Goal: Check status: Check status

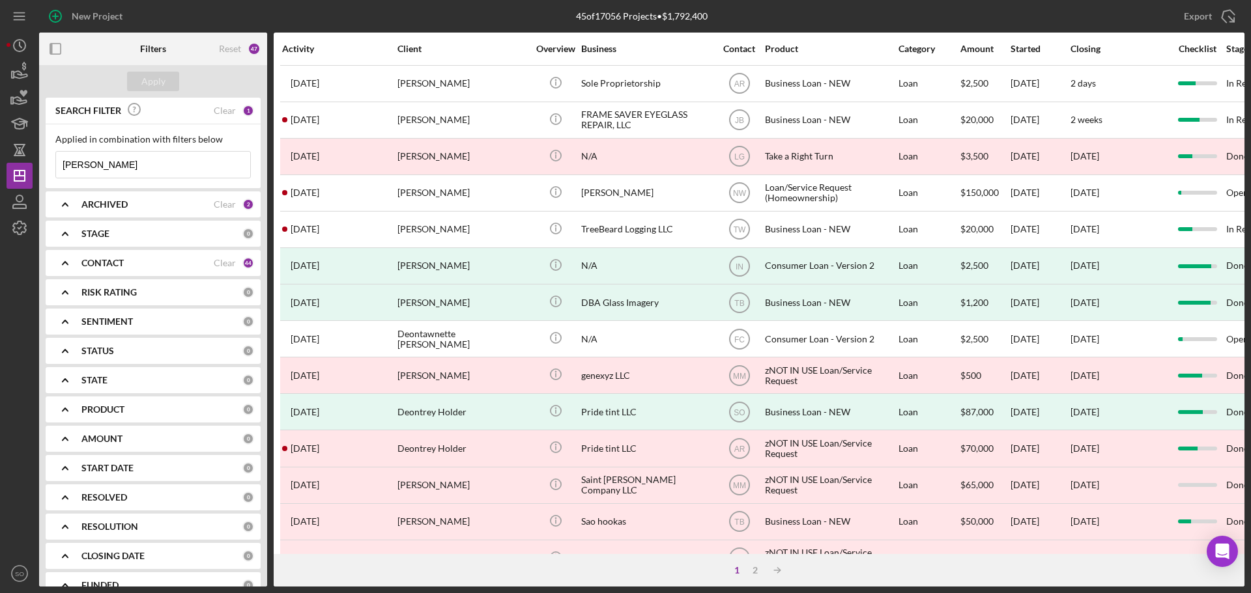
click at [103, 172] on input "[PERSON_NAME]" at bounding box center [153, 165] width 194 height 26
drag, startPoint x: 138, startPoint y: 169, endPoint x: 42, endPoint y: 167, distance: 96.4
click at [42, 167] on div "SEARCH FILTER Clear 1 Applied in combination with filters below [PERSON_NAME] I…" at bounding box center [153, 342] width 228 height 489
paste input "[PERSON_NAME]"
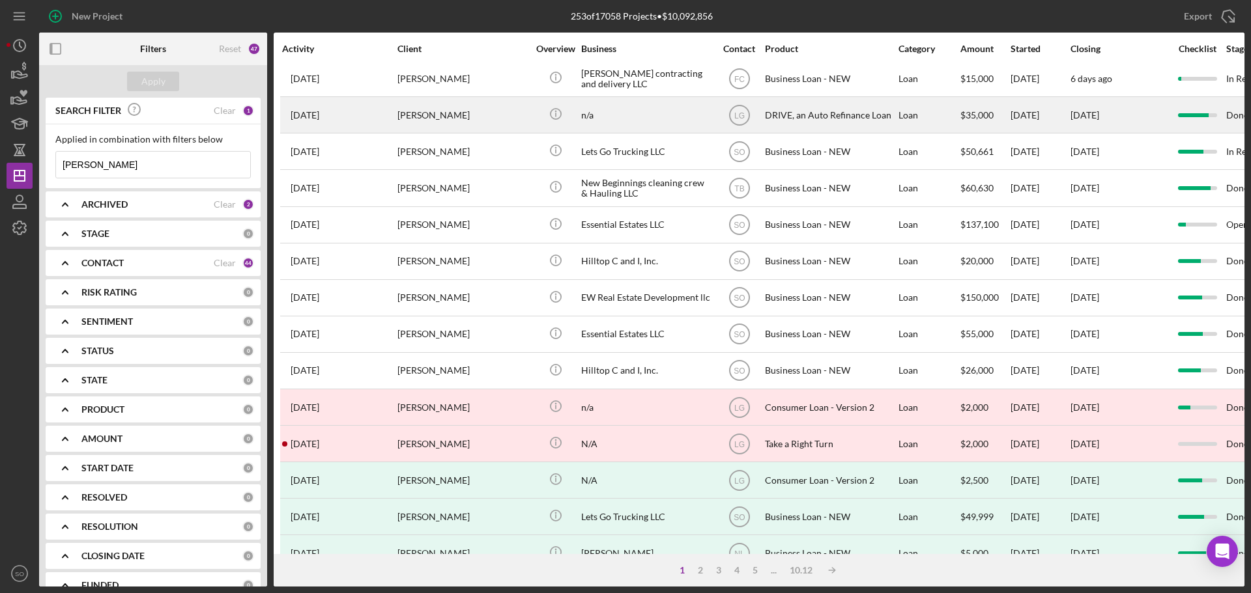
scroll to position [441, 0]
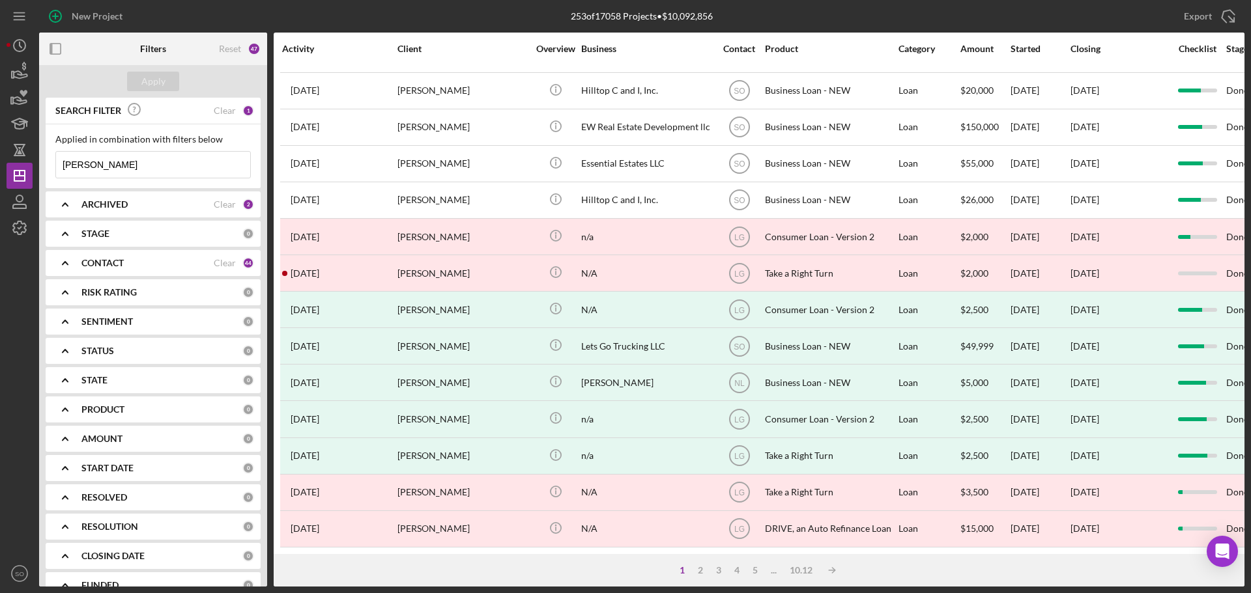
type input "[PERSON_NAME]"
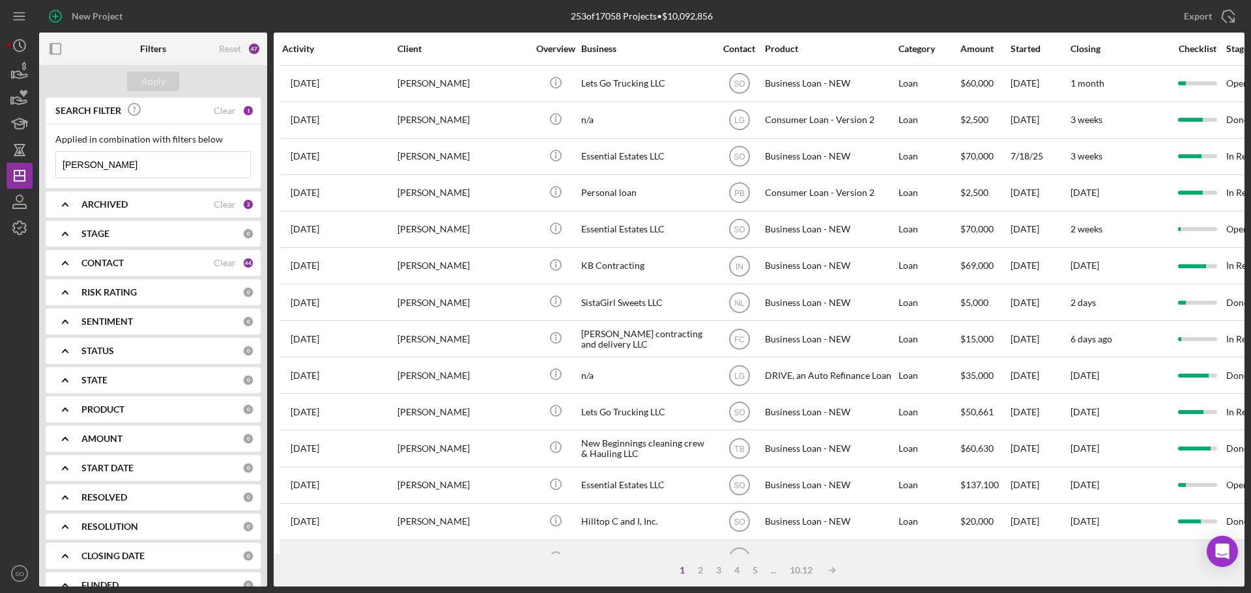
scroll to position [261, 0]
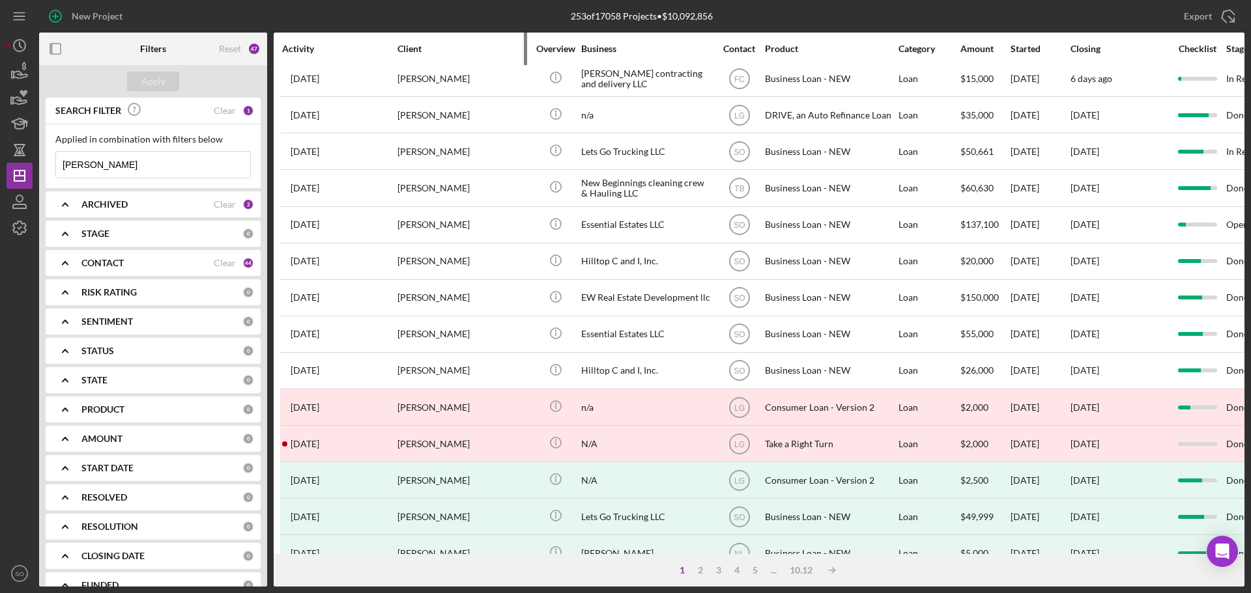
click at [411, 49] on div "Client" at bounding box center [462, 49] width 130 height 10
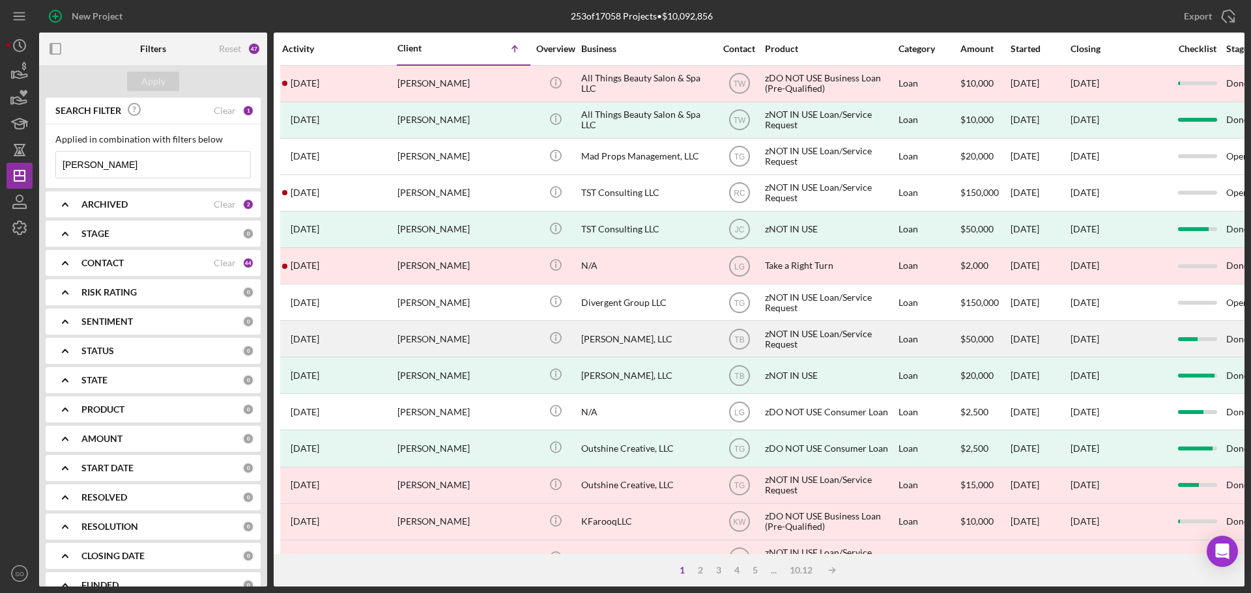
scroll to position [326, 0]
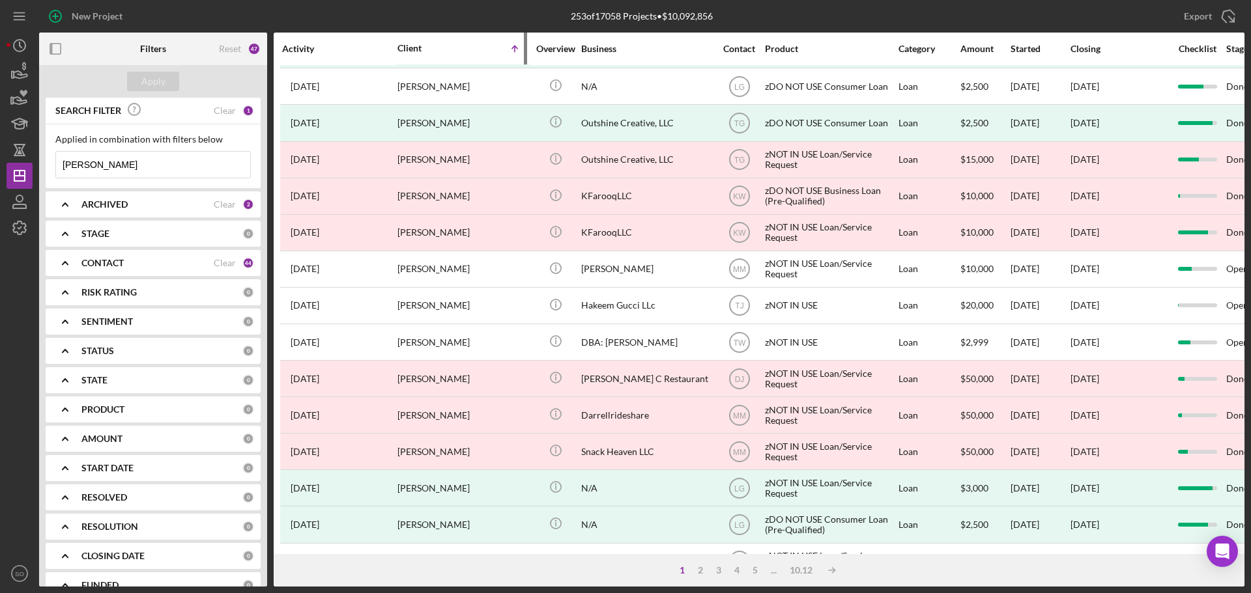
click at [446, 45] on div "Client" at bounding box center [429, 48] width 65 height 10
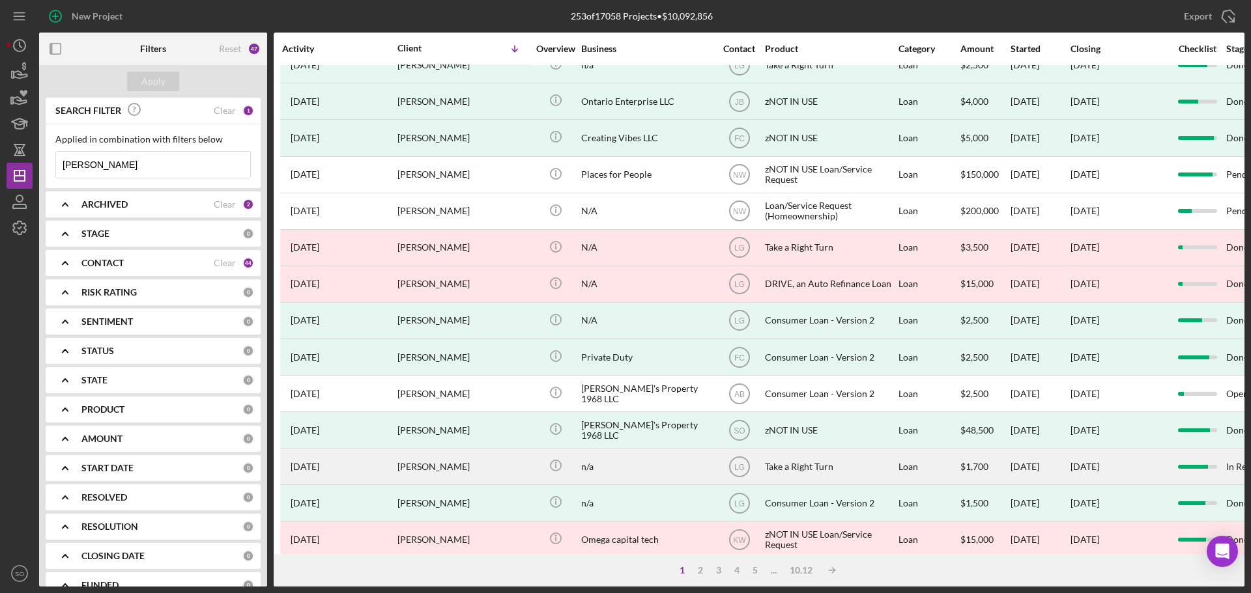
scroll to position [441, 0]
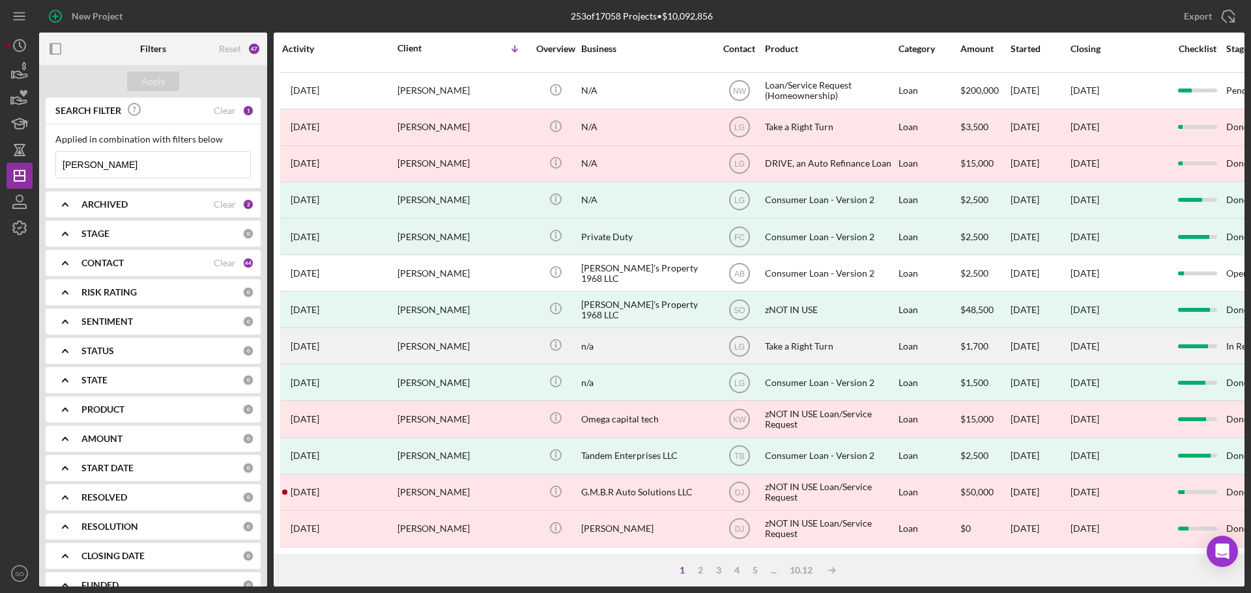
click at [464, 339] on div "[PERSON_NAME]" at bounding box center [462, 346] width 130 height 35
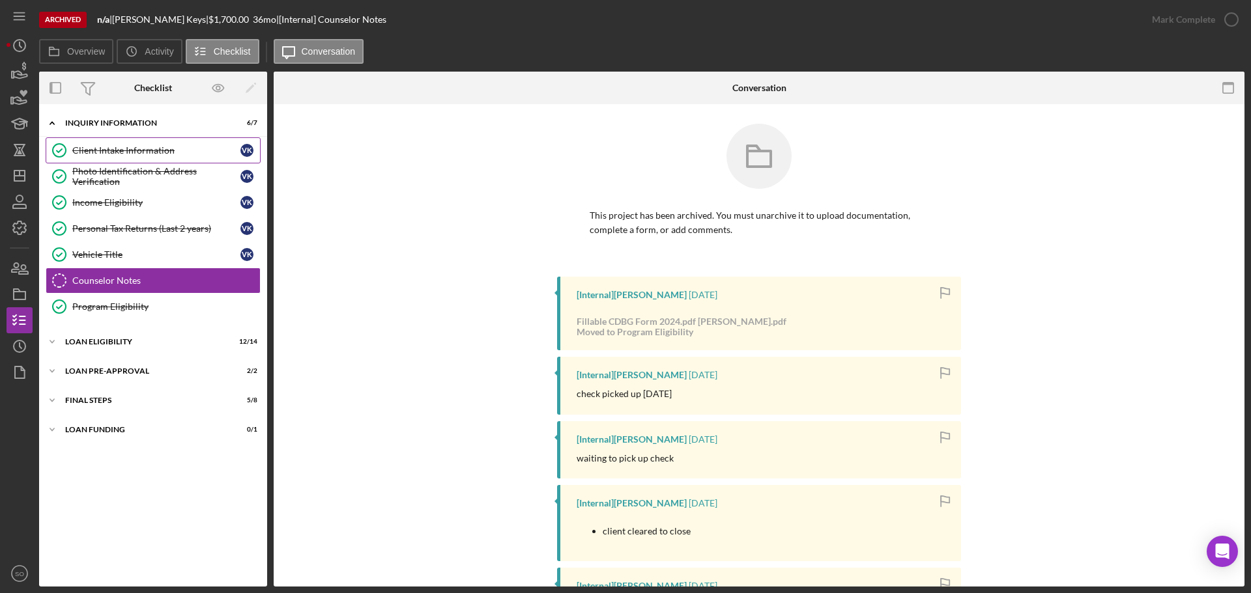
click at [143, 154] on div "Client Intake Information" at bounding box center [156, 150] width 168 height 10
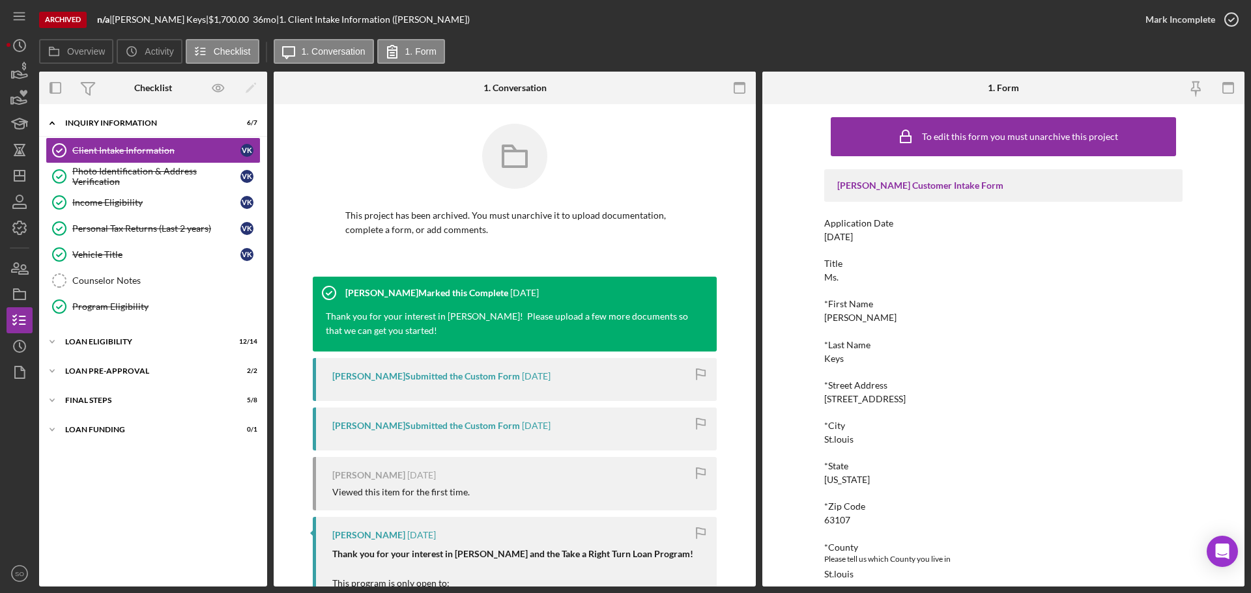
scroll to position [261, 0]
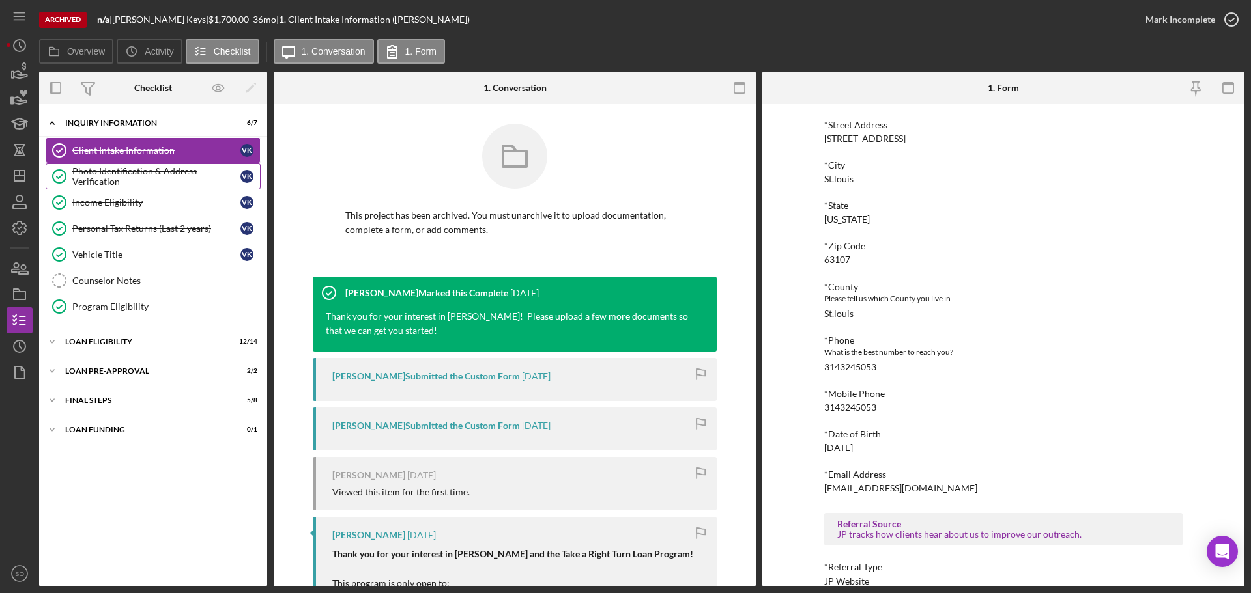
click at [104, 176] on div "Photo Identification & Address Verification" at bounding box center [156, 176] width 168 height 21
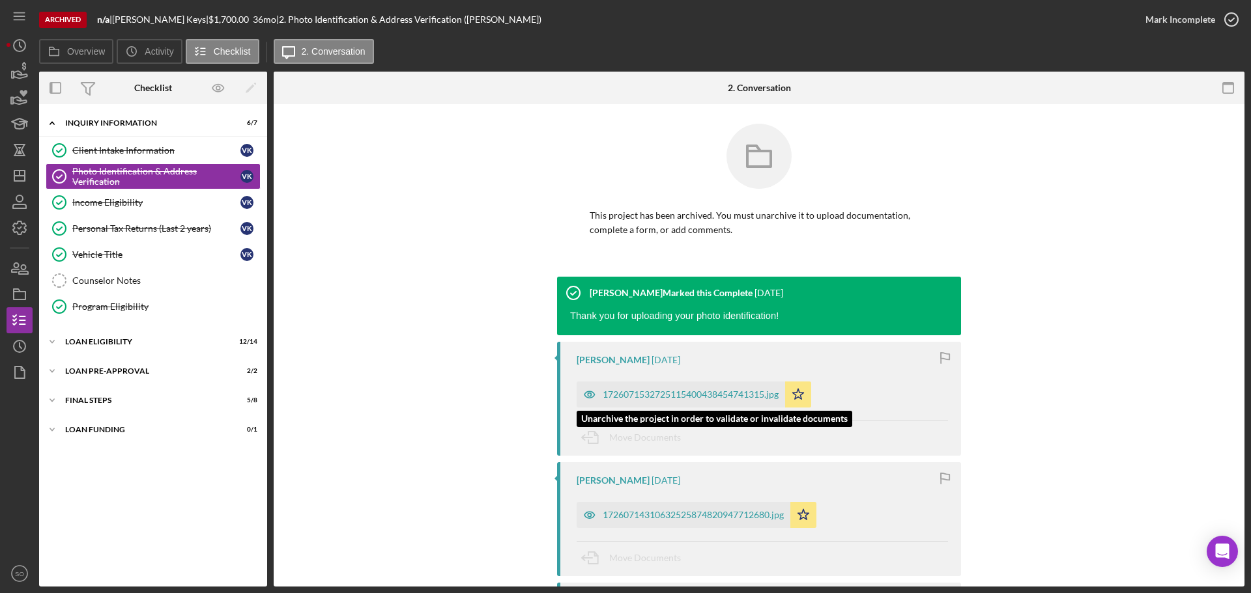
click at [634, 405] on div "1726071532725115400438454741315.jpg" at bounding box center [680, 395] width 208 height 26
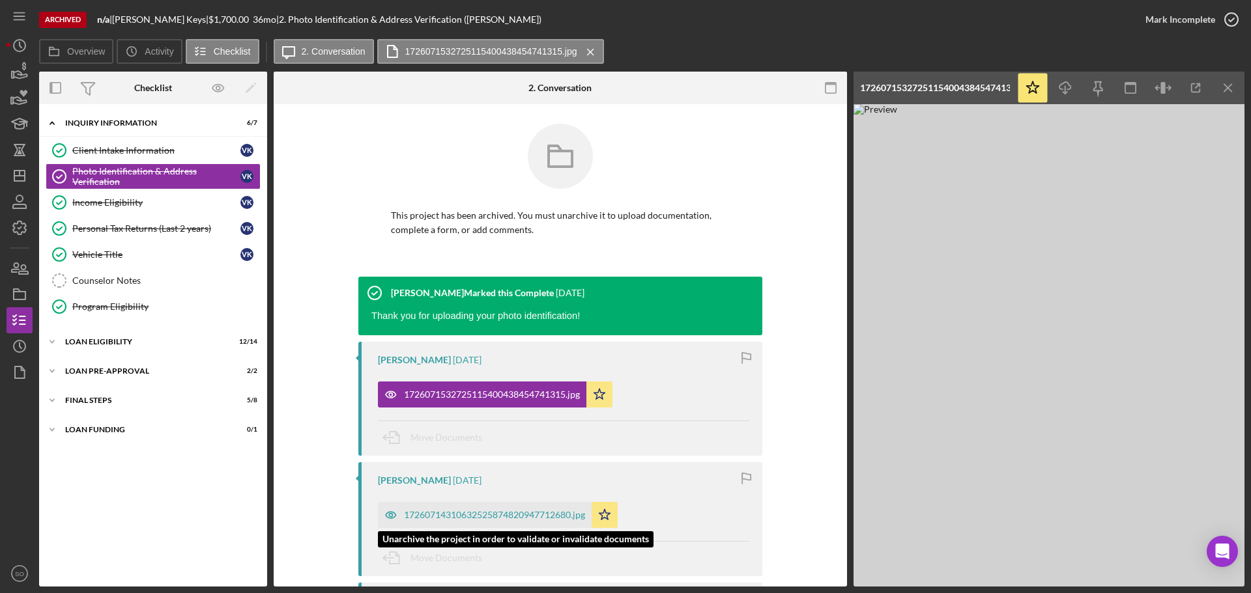
click at [459, 515] on div "17260714310632525874820947712680.jpg" at bounding box center [494, 515] width 181 height 10
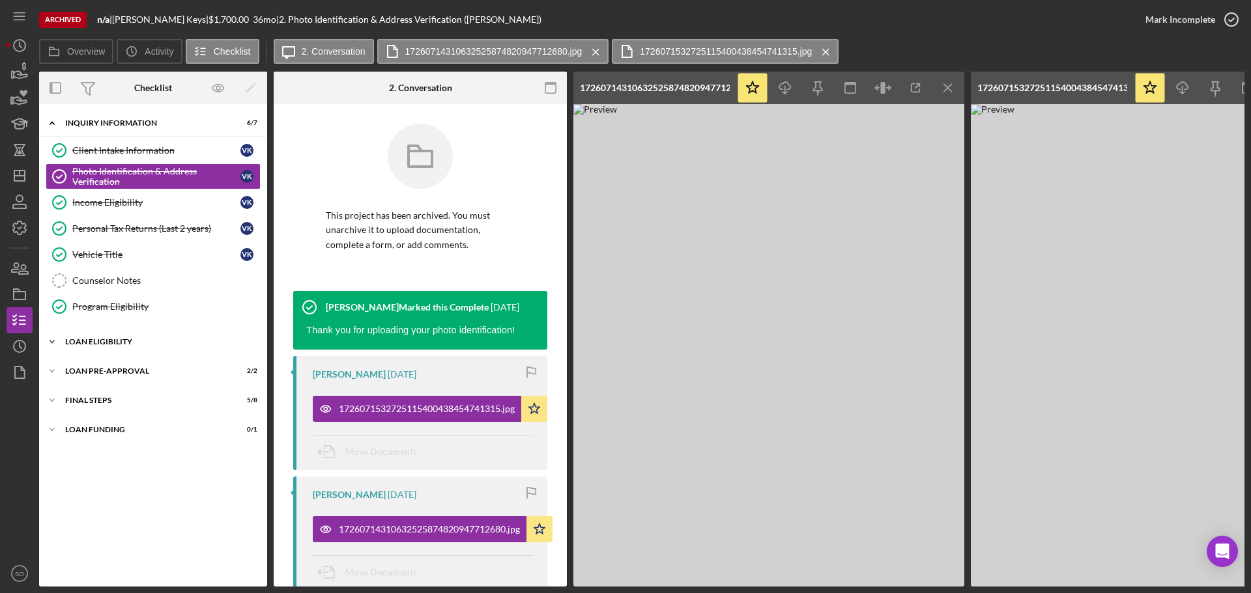
click at [103, 346] on div "Icon/Expander Loan Eligibility 12 / 14" at bounding box center [153, 342] width 228 height 26
